Goal: Task Accomplishment & Management: Use online tool/utility

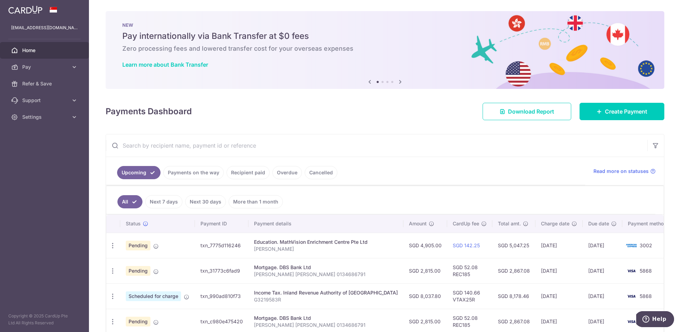
click at [245, 116] on div "Payments Dashboard Download Report Create Payment" at bounding box center [385, 110] width 559 height 20
click at [112, 249] on icon "button" at bounding box center [112, 245] width 7 height 7
click at [139, 320] on span "Upload doc" at bounding box center [149, 324] width 47 height 8
